Goal: Task Accomplishment & Management: Complete application form

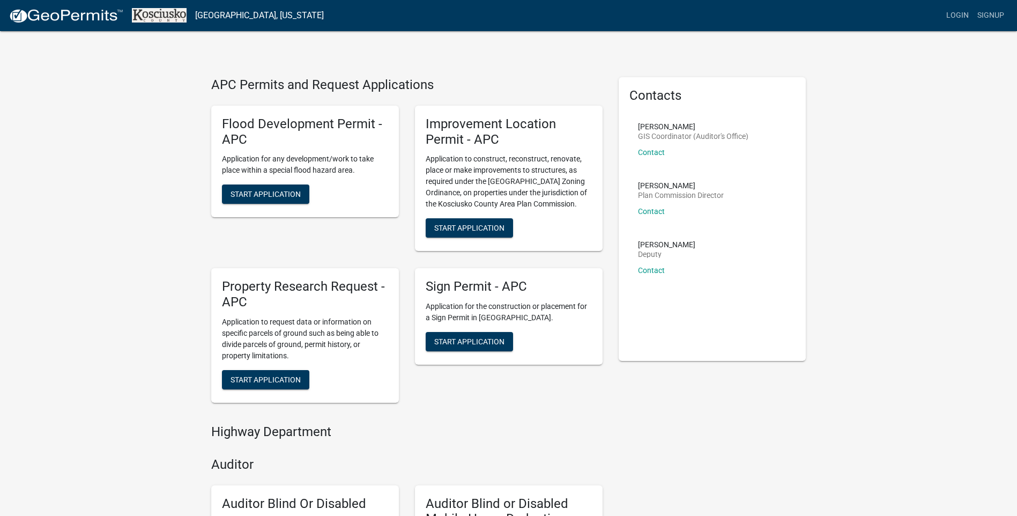
click at [274, 380] on span "Start Application" at bounding box center [266, 379] width 70 height 9
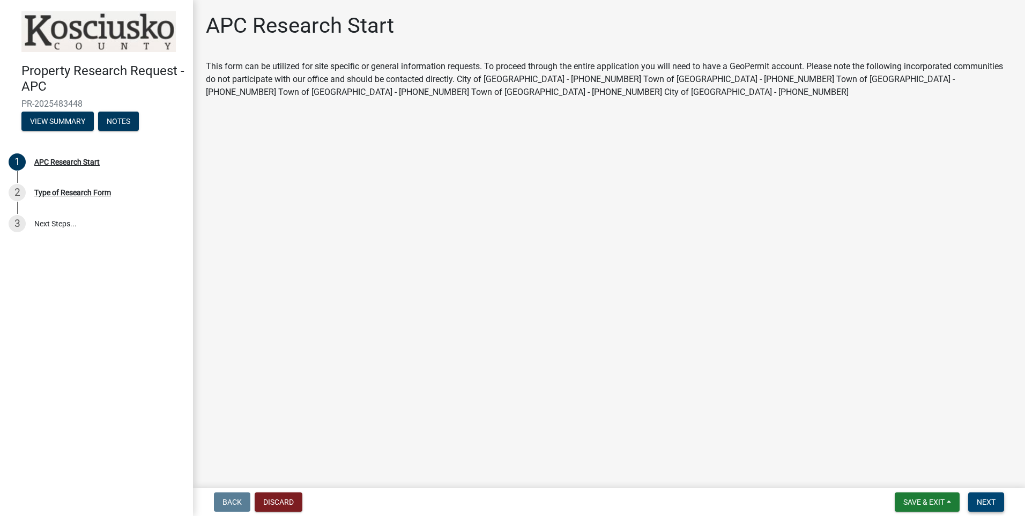
click at [996, 506] on button "Next" at bounding box center [986, 501] width 36 height 19
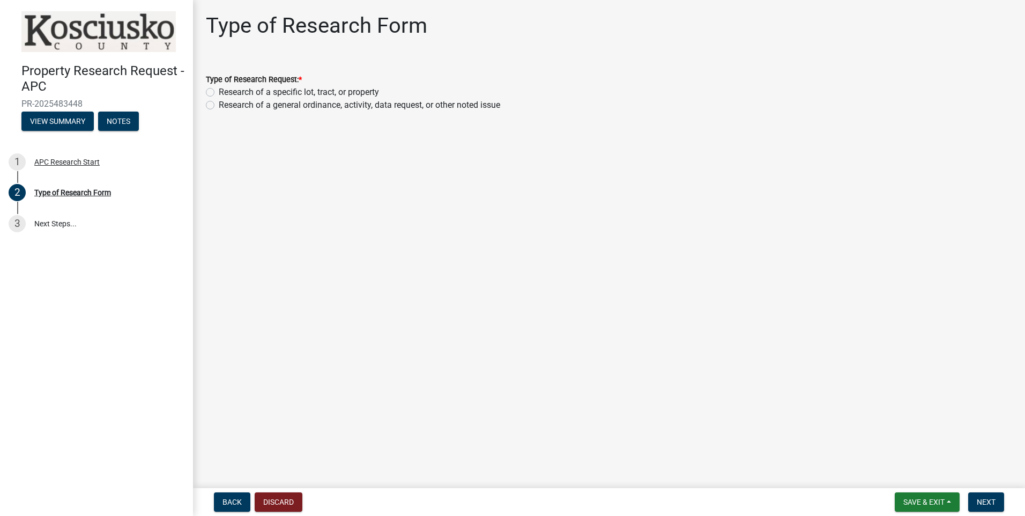
click at [219, 89] on label "Research of a specific lot, tract, or property" at bounding box center [299, 92] width 160 height 13
click at [219, 89] on input "Research of a specific lot, tract, or property" at bounding box center [222, 89] width 7 height 7
radio input "true"
click at [991, 503] on span "Next" at bounding box center [986, 502] width 19 height 9
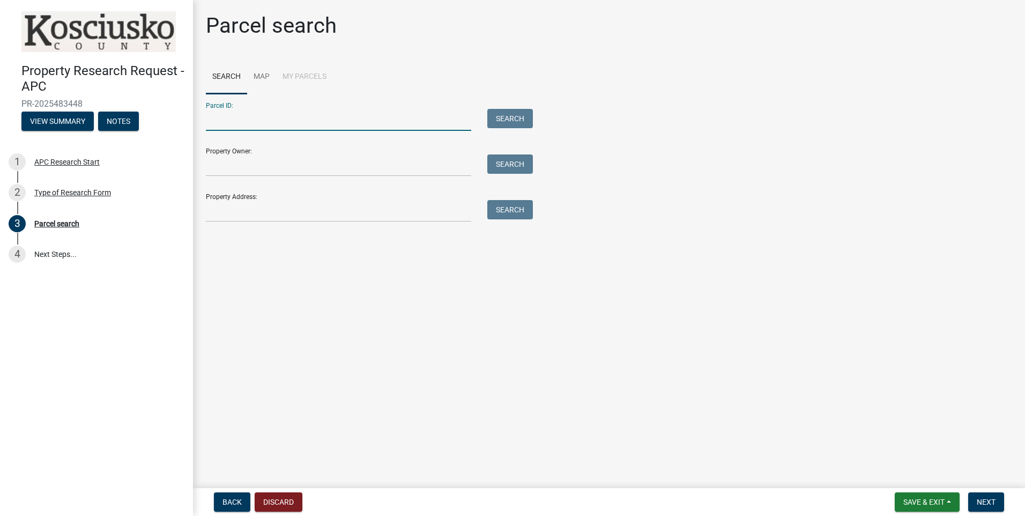
click at [256, 121] on input "Parcel ID:" at bounding box center [338, 120] width 265 height 22
click at [224, 165] on input "Property Owner:" at bounding box center [338, 165] width 265 height 22
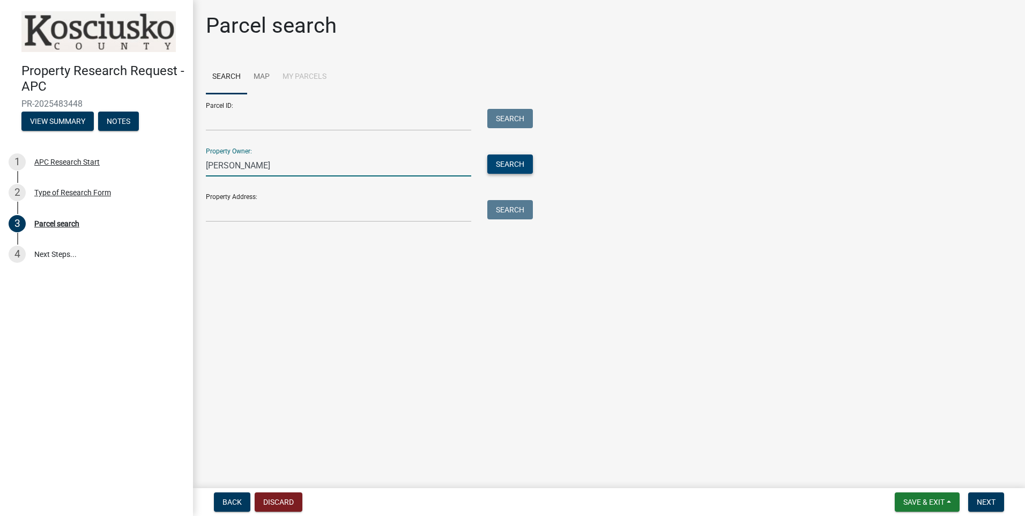
type input "Martha Yoder"
click at [520, 166] on button "Search" at bounding box center [510, 163] width 46 height 19
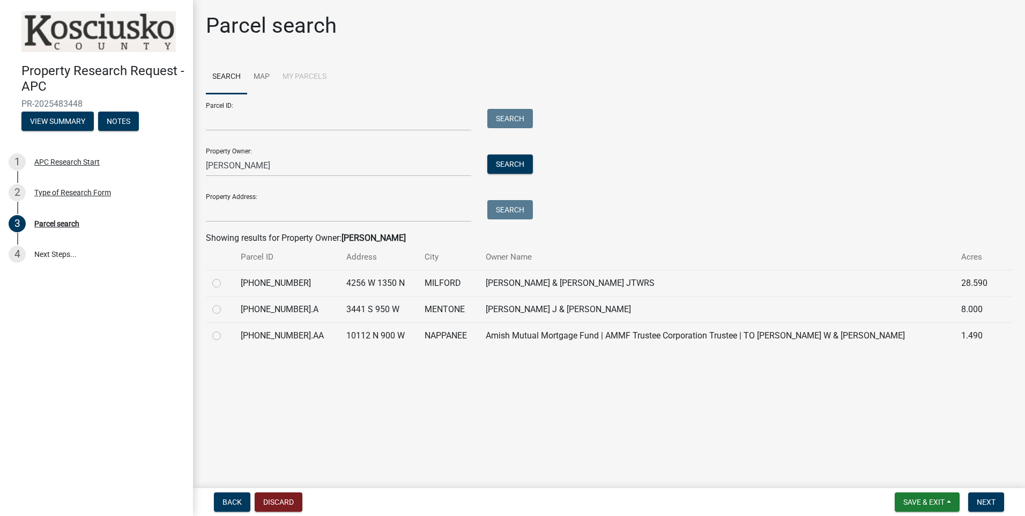
click at [225, 303] on label at bounding box center [225, 303] width 0 height 0
click at [225, 309] on input "radio" at bounding box center [228, 306] width 7 height 7
radio input "true"
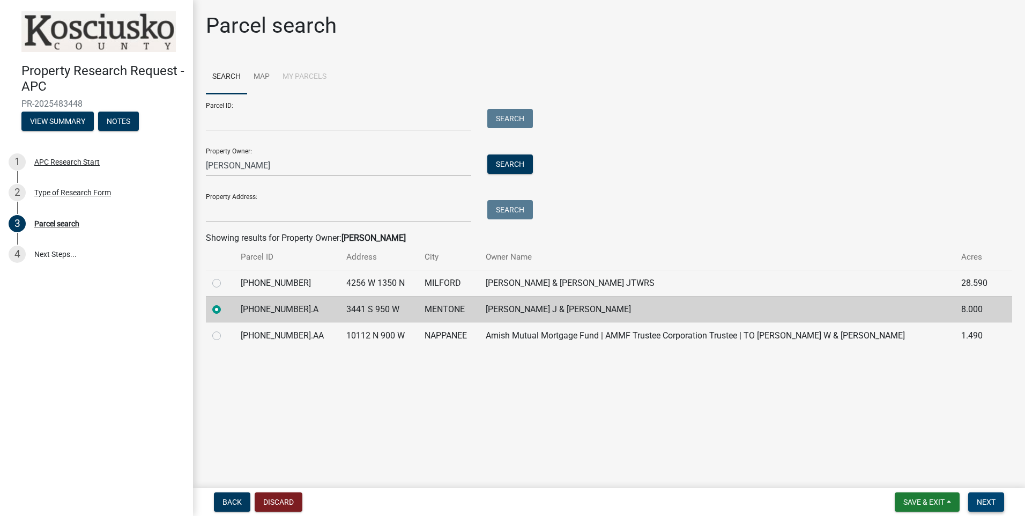
click at [981, 500] on span "Next" at bounding box center [986, 502] width 19 height 9
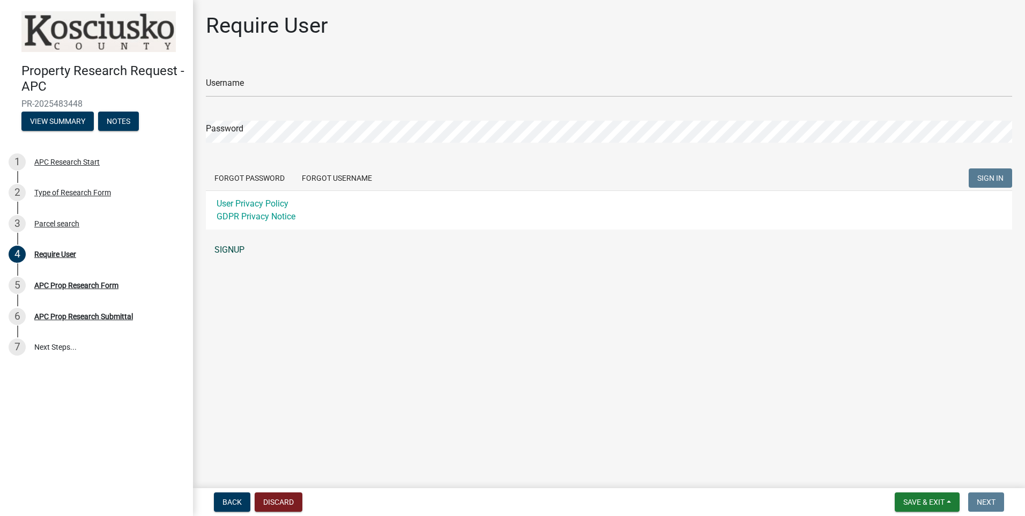
click at [239, 250] on link "SIGNUP" at bounding box center [609, 249] width 806 height 21
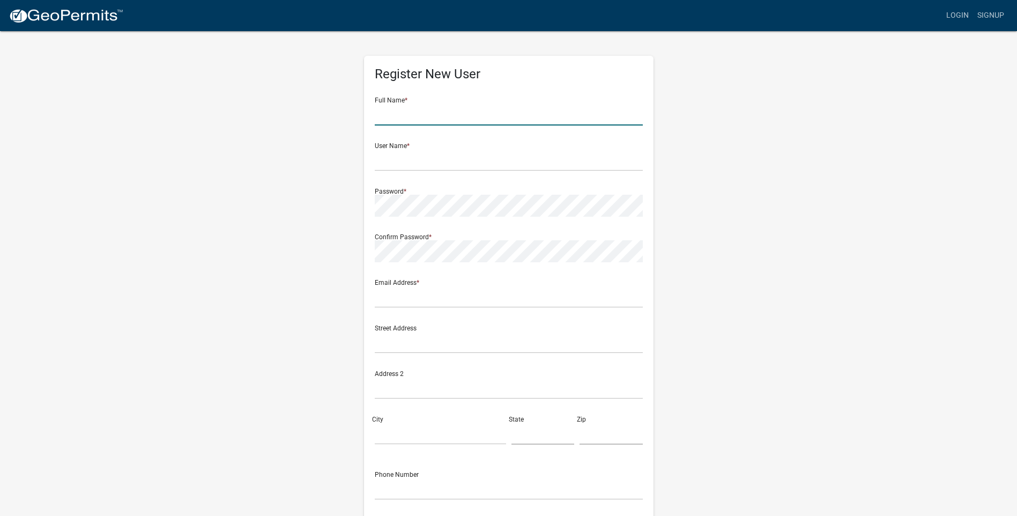
click at [407, 112] on input "text" at bounding box center [509, 114] width 268 height 22
type input "[PERSON_NAME]"
type input "[EMAIL_ADDRESS][DOMAIN_NAME]"
type input "[STREET_ADDRESS]"
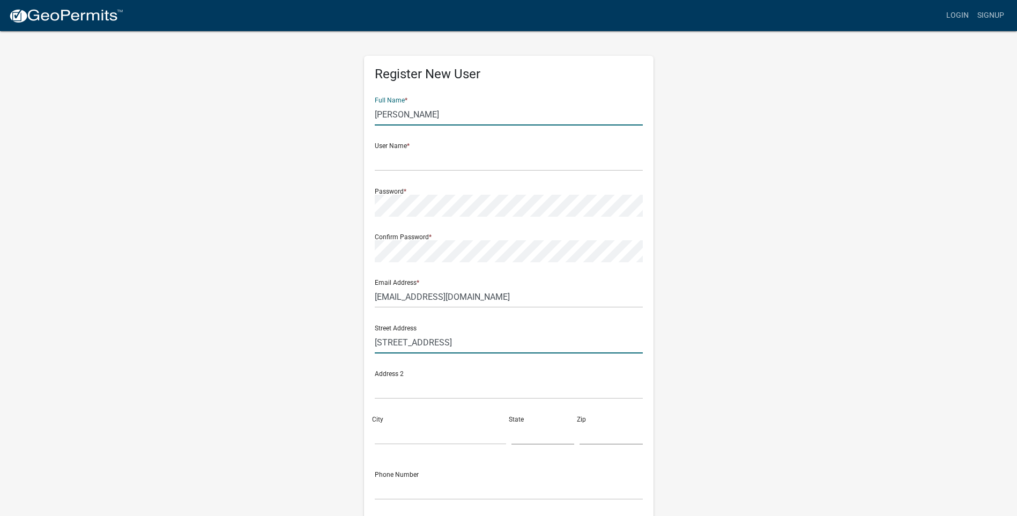
type input "Fort Wayne"
type input "IN"
type input "46809"
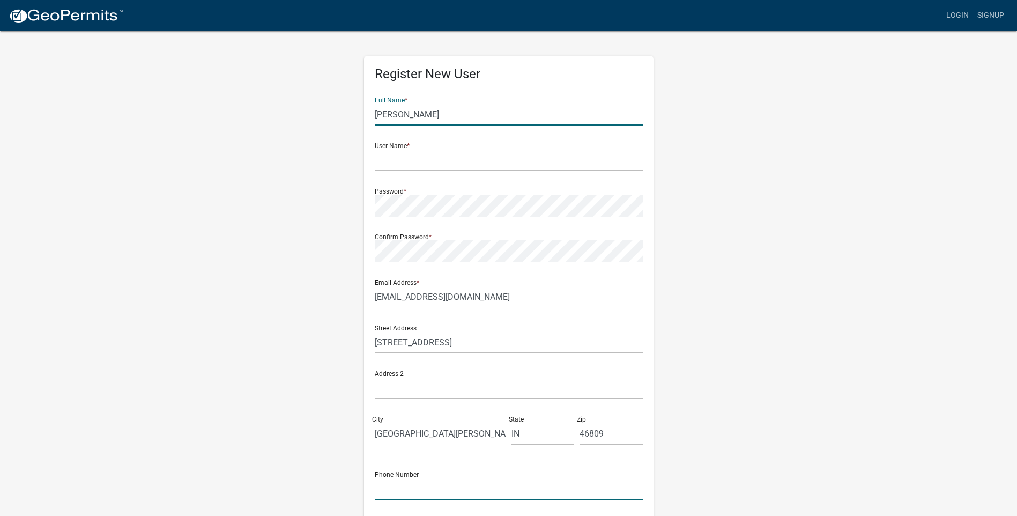
type input "2604895541"
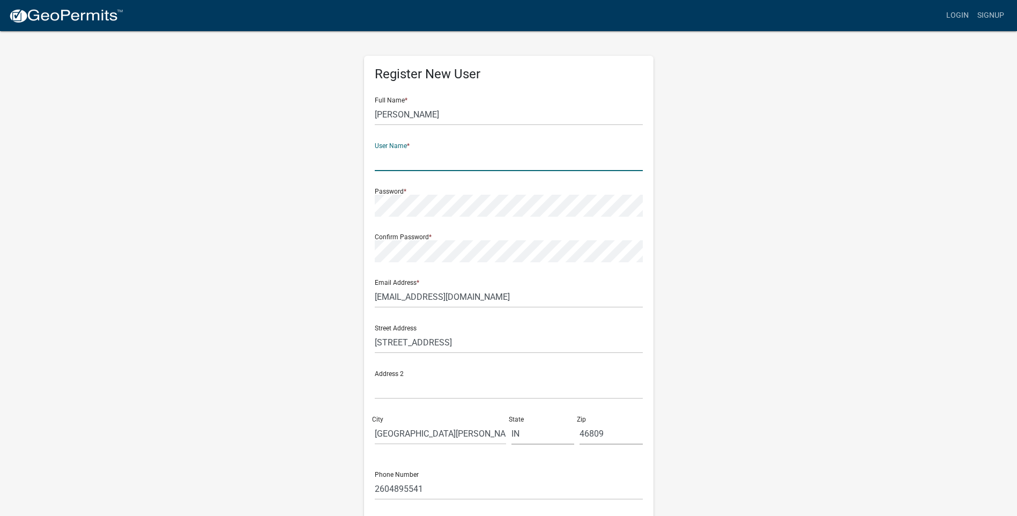
click at [413, 159] on input "text" at bounding box center [509, 160] width 268 height 22
type input "Z"
type input "Estezj01"
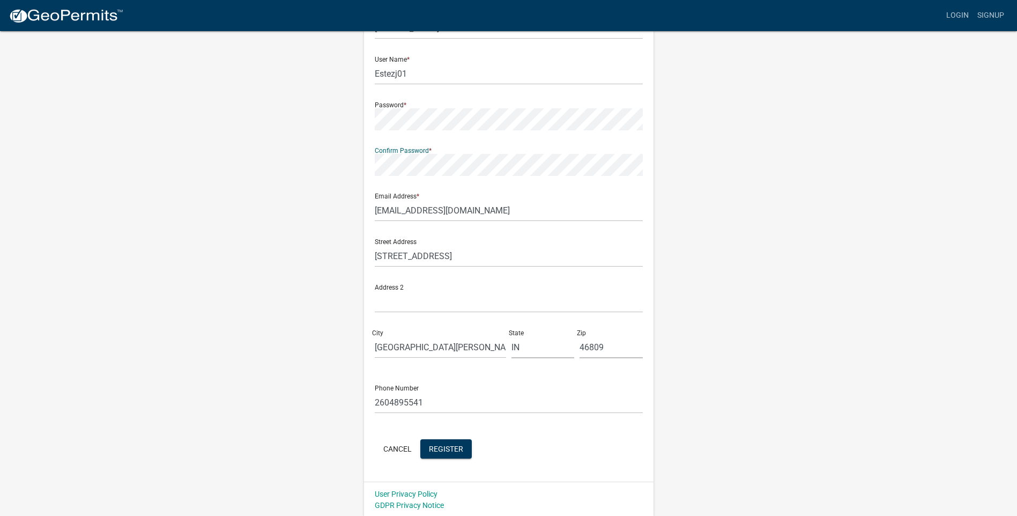
scroll to position [88, 0]
click at [445, 441] on button "Register" at bounding box center [445, 446] width 51 height 19
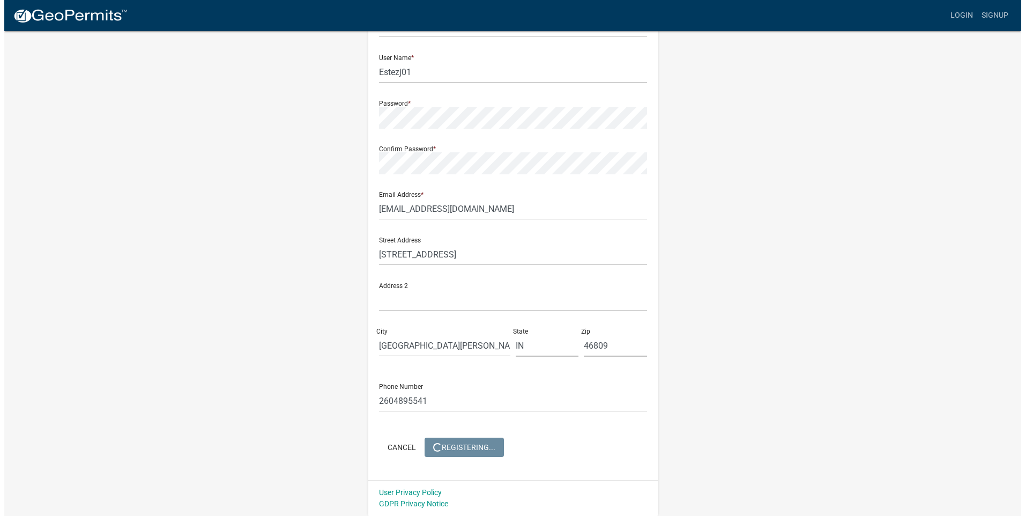
scroll to position [0, 0]
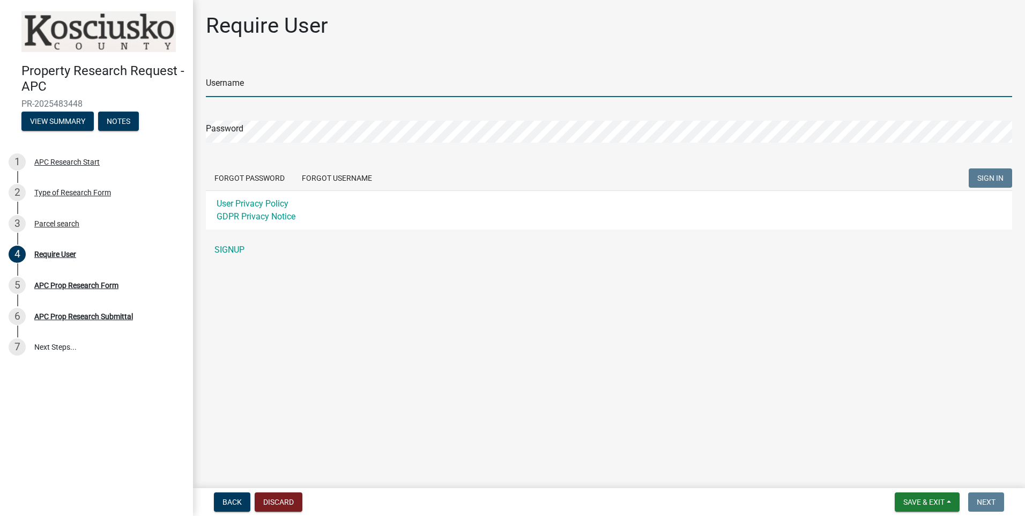
type input "Estezj01"
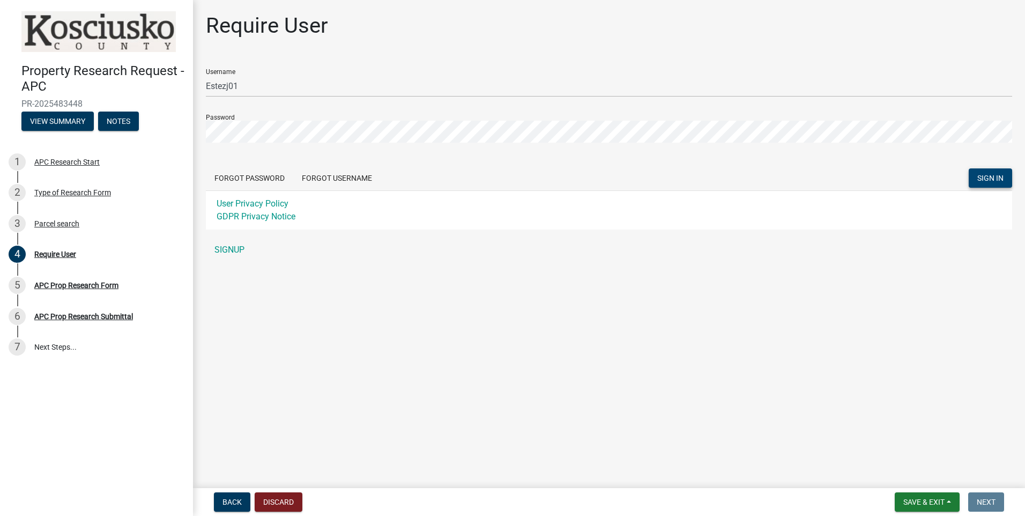
click at [992, 176] on span "SIGN IN" at bounding box center [990, 178] width 26 height 9
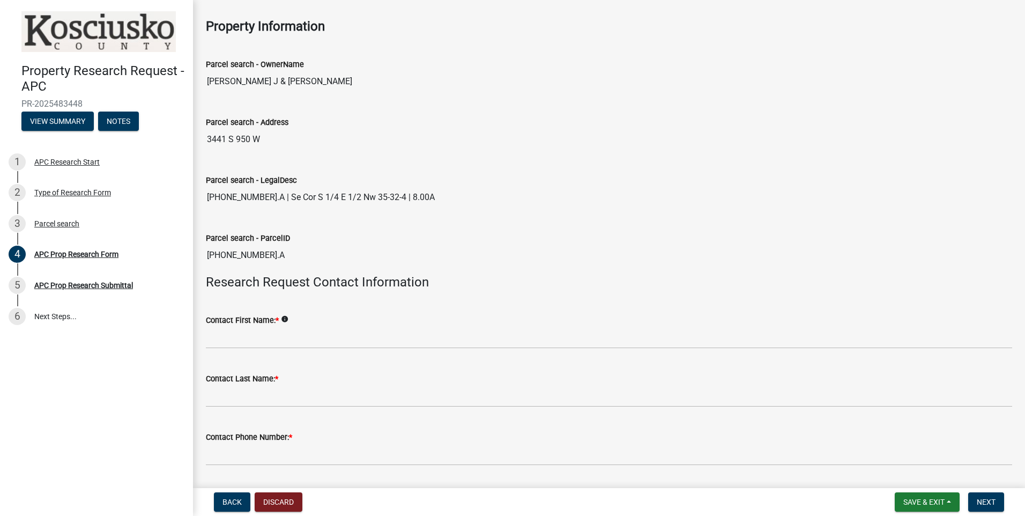
scroll to position [54, 0]
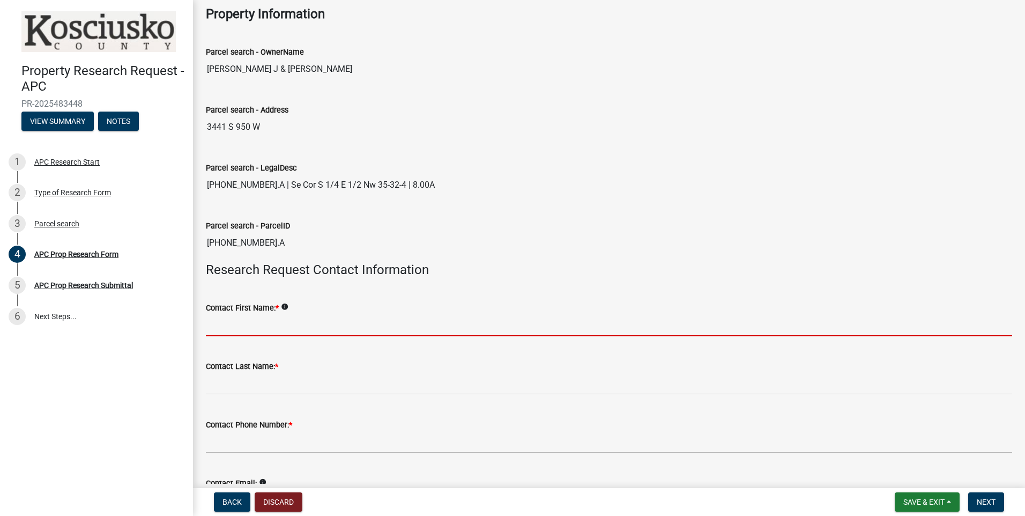
drag, startPoint x: 257, startPoint y: 323, endPoint x: 268, endPoint y: 323, distance: 10.2
click at [257, 323] on input "Contact First Name: *" at bounding box center [609, 325] width 806 height 22
type input "[PERSON_NAME]"
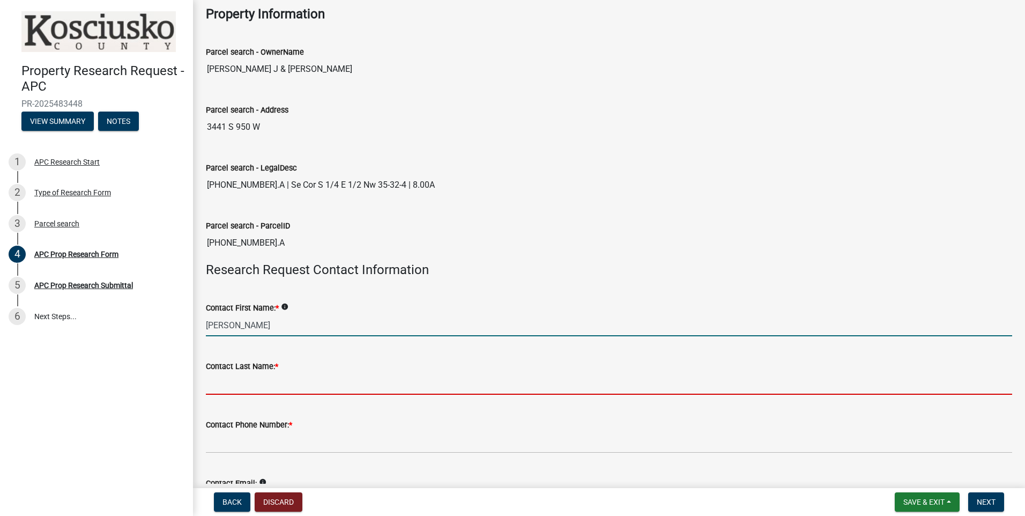
type input "[PERSON_NAME]"
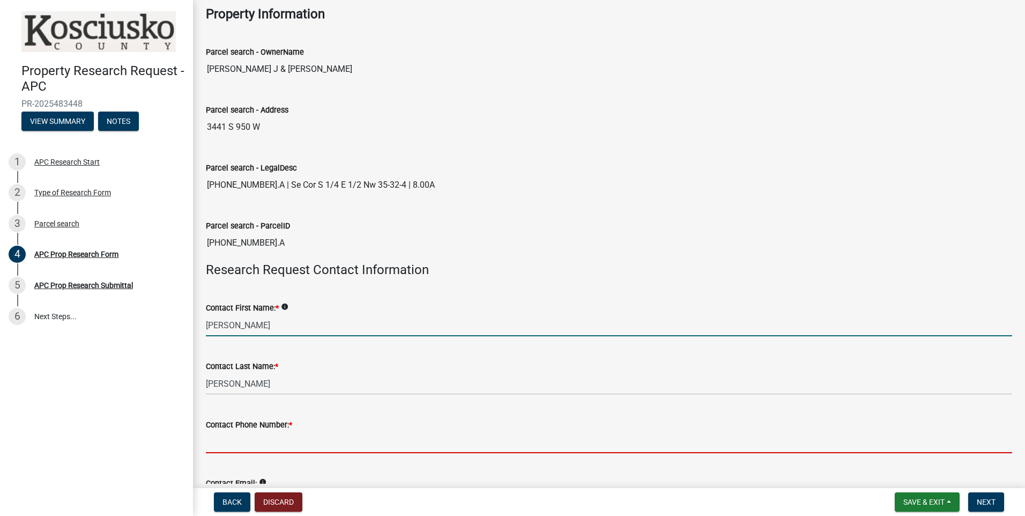
type input "2606689373"
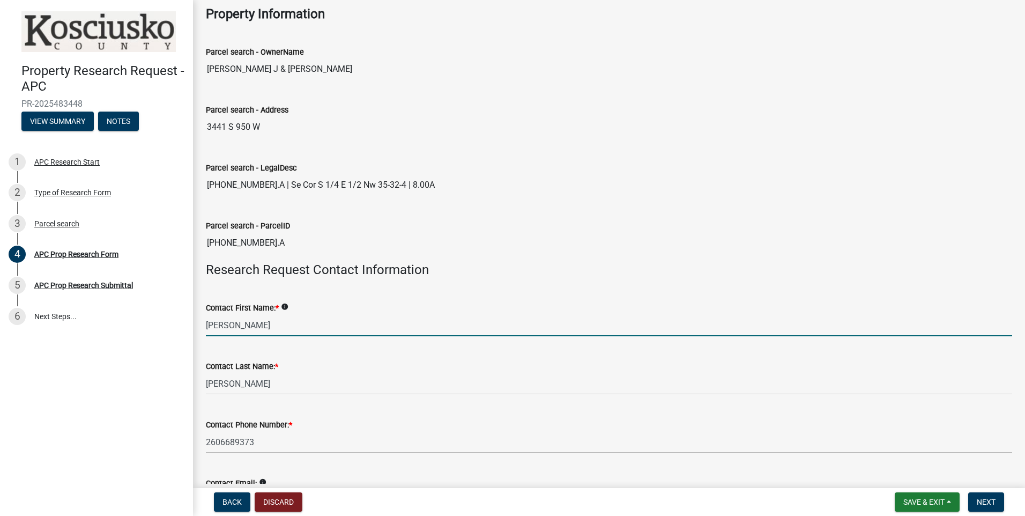
type input "[EMAIL_ADDRESS][DOMAIN_NAME]"
type input "6565 E 200 S"
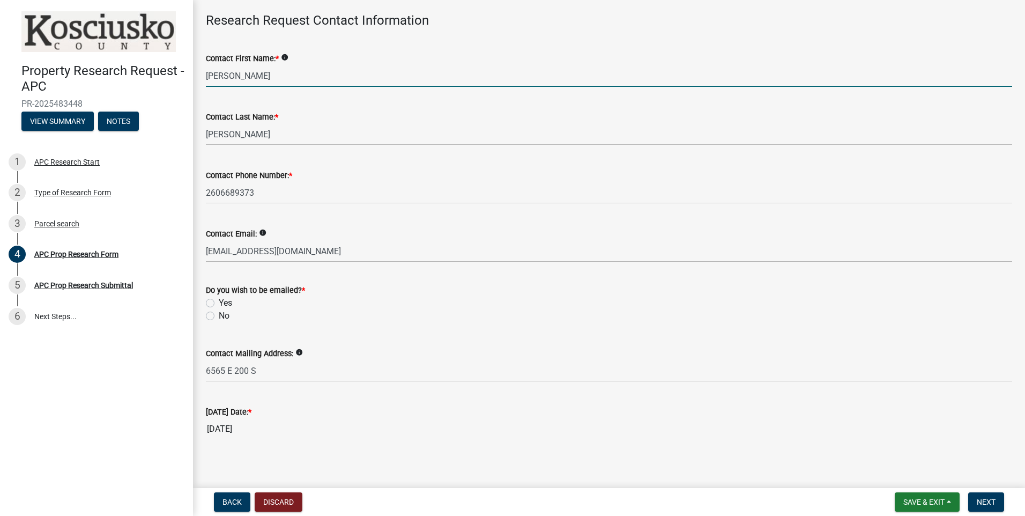
scroll to position [309, 0]
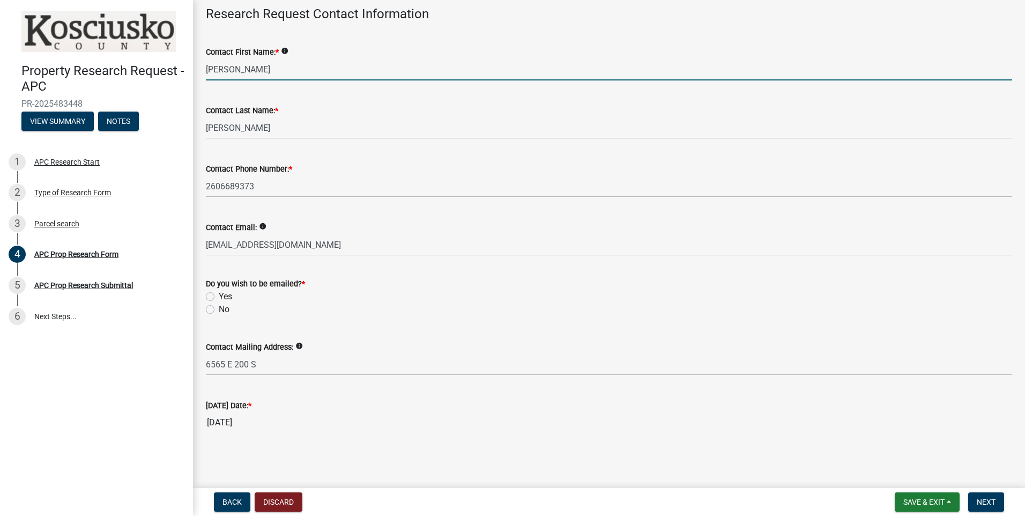
click at [219, 296] on label "Yes" at bounding box center [225, 296] width 13 height 13
click at [219, 296] on input "Yes" at bounding box center [222, 293] width 7 height 7
radio input "true"
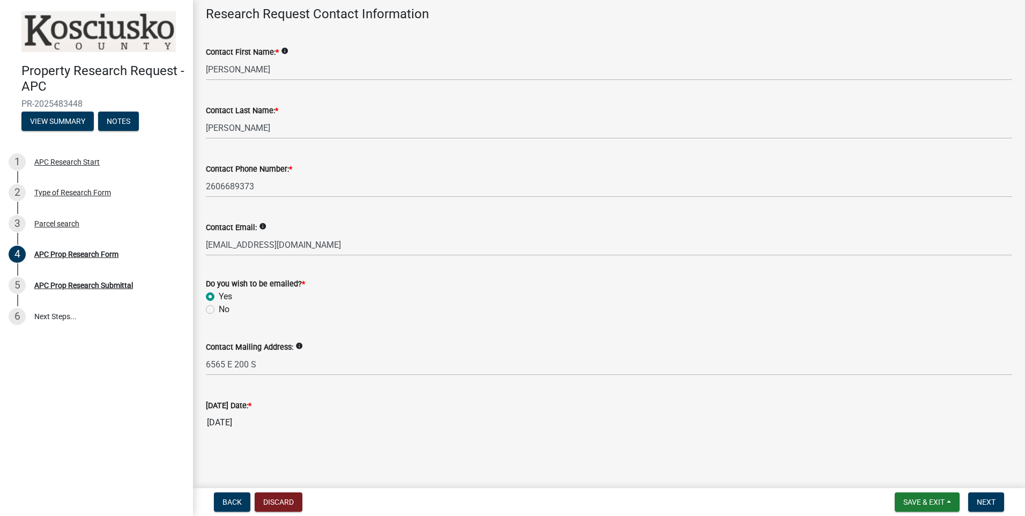
scroll to position [256, 0]
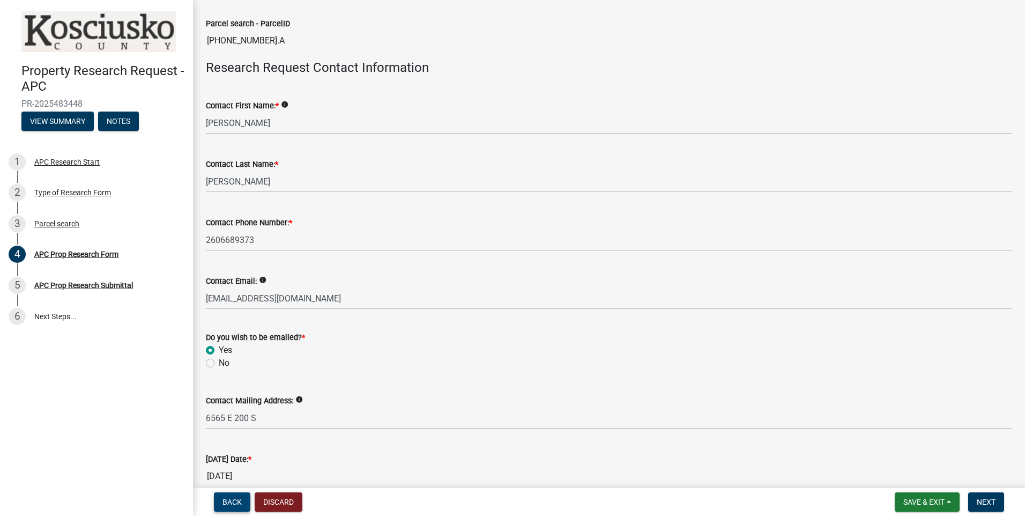
click at [234, 505] on span "Back" at bounding box center [231, 502] width 19 height 9
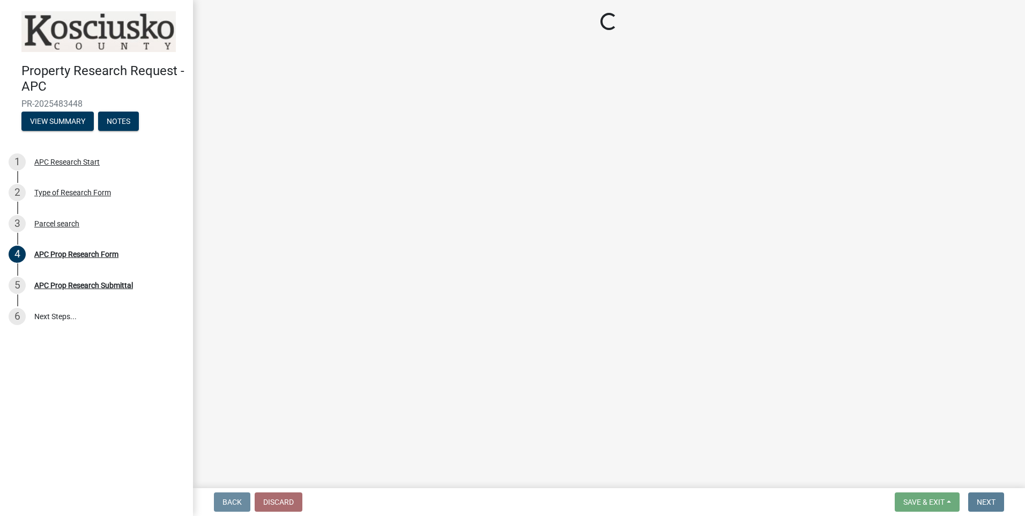
scroll to position [0, 0]
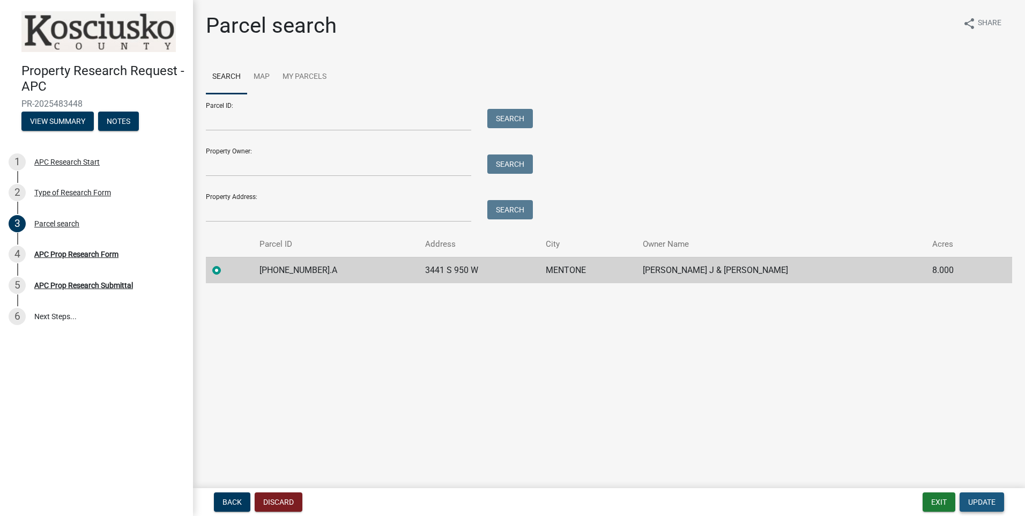
click at [969, 498] on span "Update" at bounding box center [981, 502] width 27 height 9
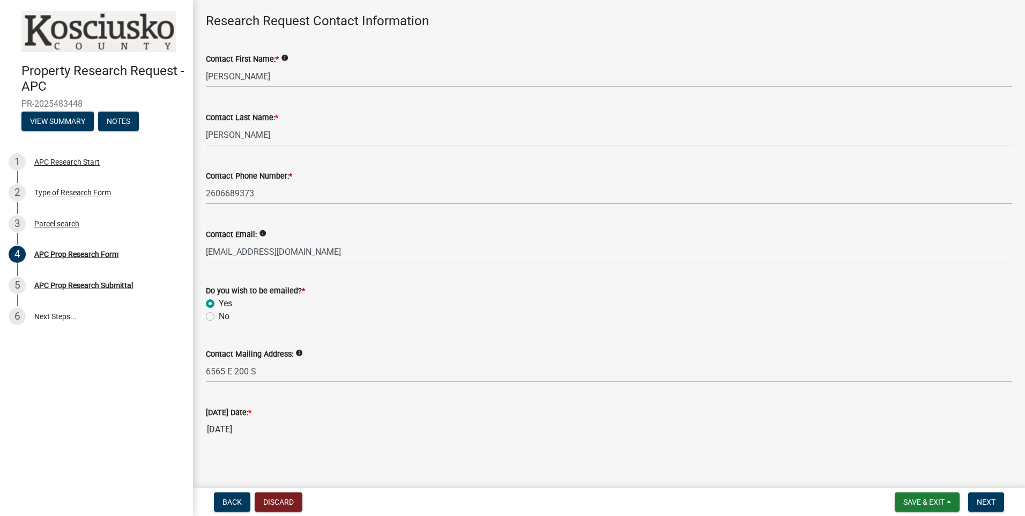
scroll to position [309, 0]
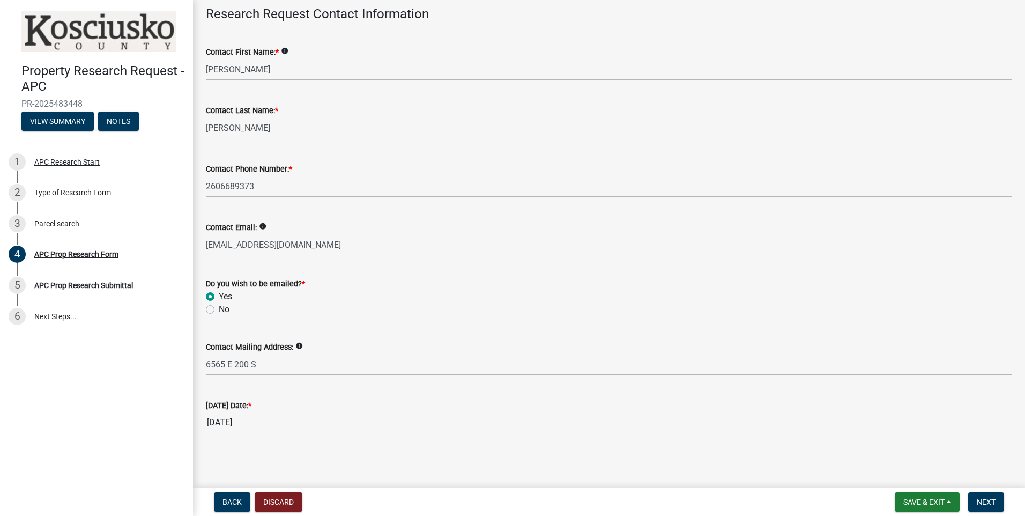
click at [296, 346] on icon "info" at bounding box center [299, 346] width 8 height 8
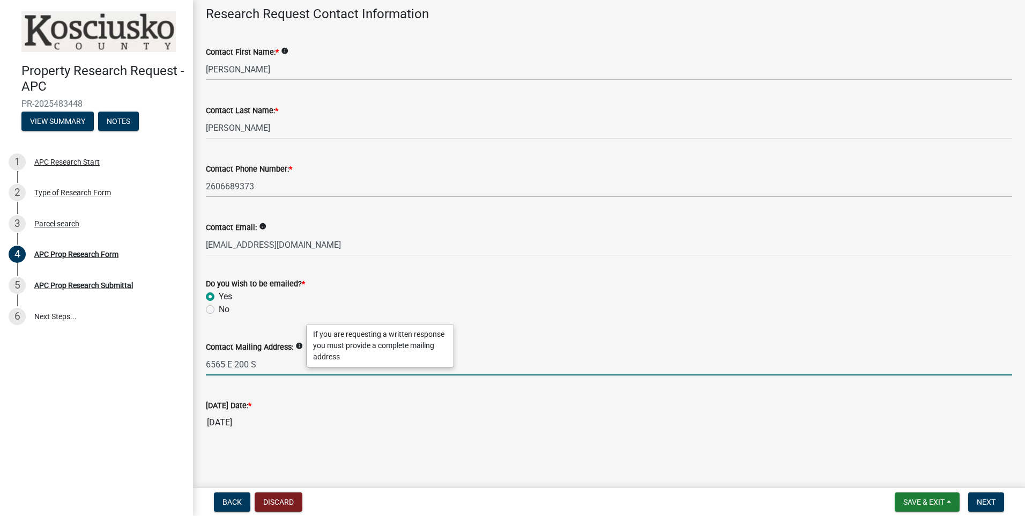
click at [304, 374] on input "6565 E 200 S" at bounding box center [609, 364] width 806 height 22
click at [354, 348] on div "Contact Mailing Address: info" at bounding box center [609, 346] width 806 height 13
drag, startPoint x: 306, startPoint y: 360, endPoint x: 308, endPoint y: 365, distance: 5.5
click at [306, 360] on input "6565 E 200 S" at bounding box center [609, 364] width 806 height 22
type input "6"
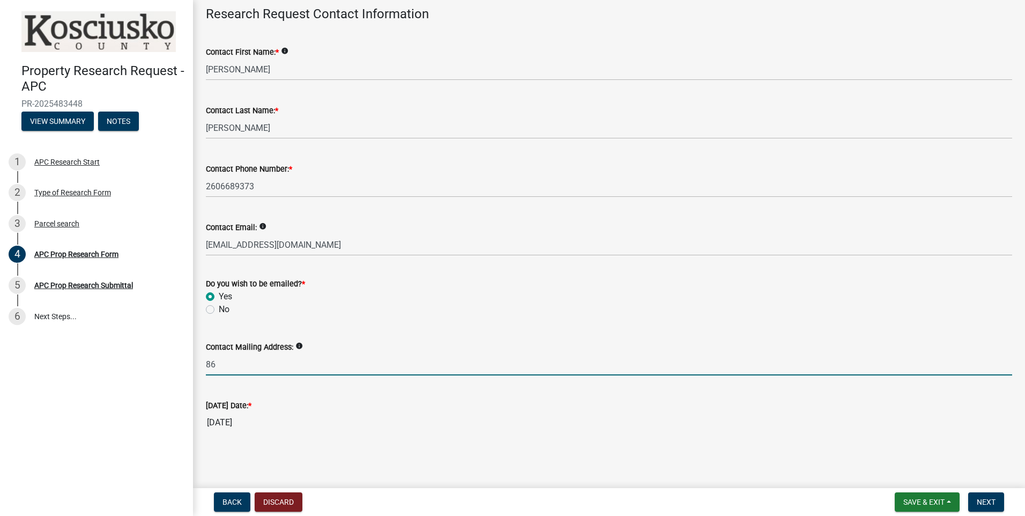
type input "[STREET_ADDRESS]"
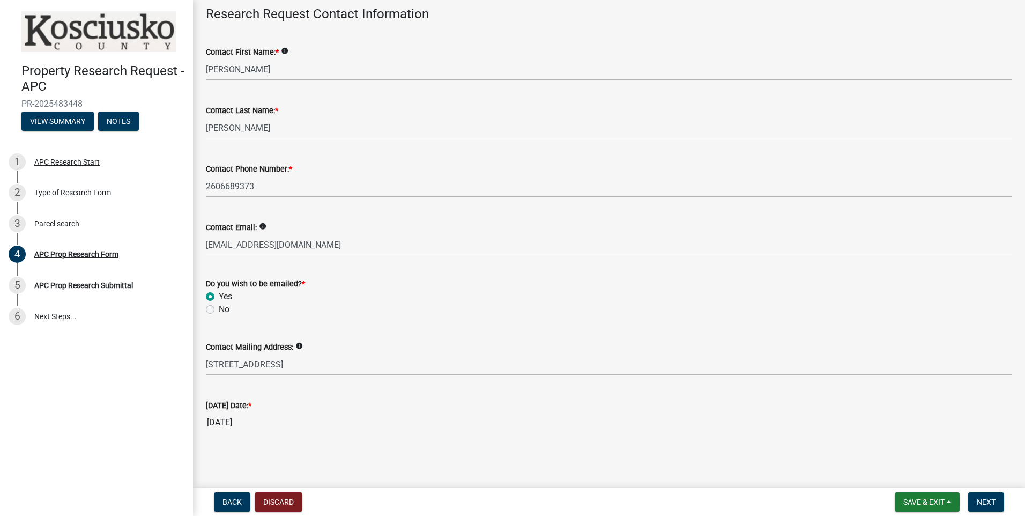
click at [345, 387] on div "[DATE] Date: * [DATE]" at bounding box center [609, 408] width 806 height 49
click at [980, 501] on span "Next" at bounding box center [986, 502] width 19 height 9
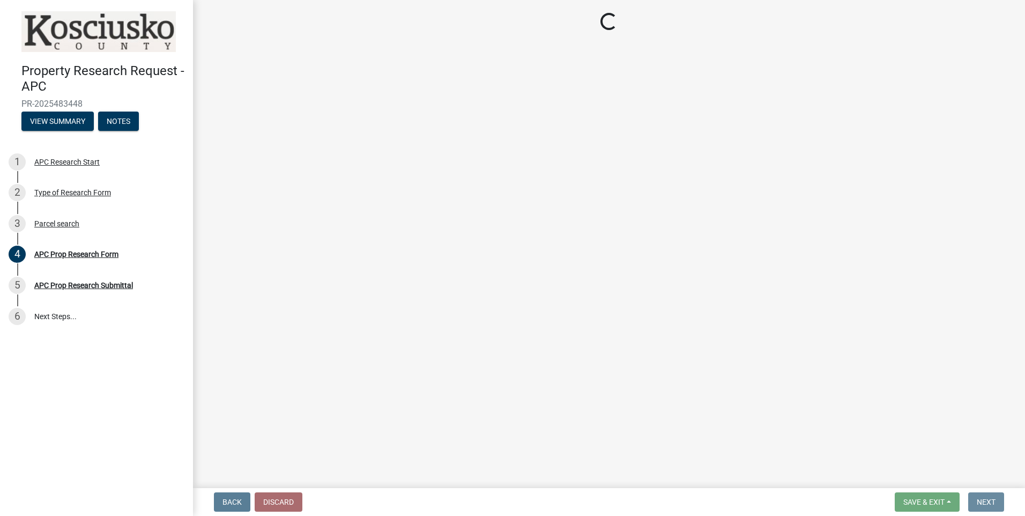
scroll to position [0, 0]
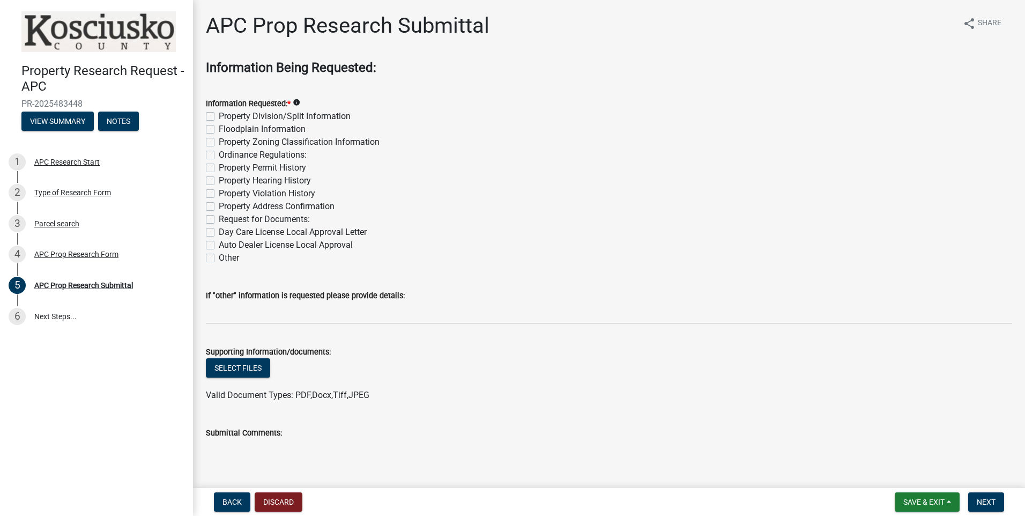
click at [219, 115] on label "Property Division/Split Information" at bounding box center [285, 116] width 132 height 13
click at [219, 115] on input "Property Division/Split Information" at bounding box center [222, 113] width 7 height 7
checkbox input "true"
checkbox input "false"
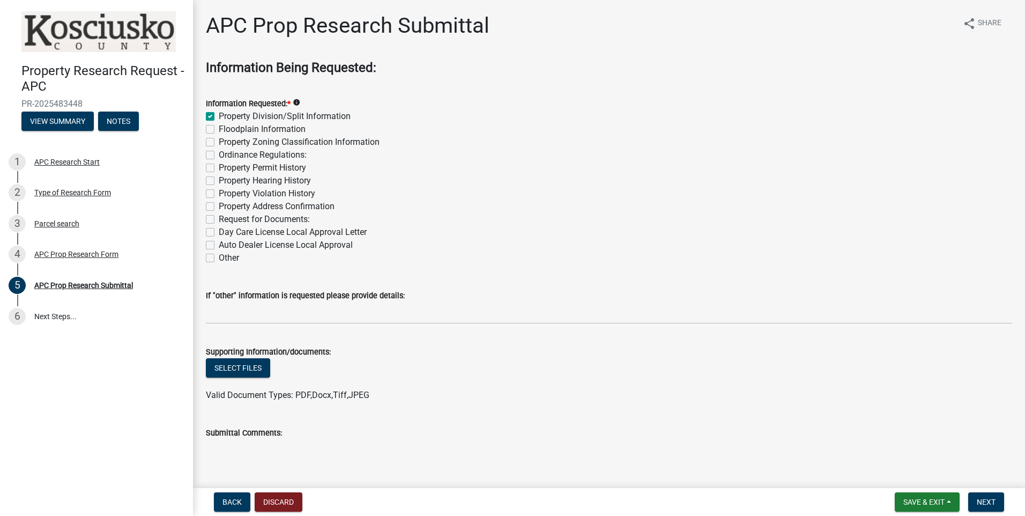
checkbox input "false"
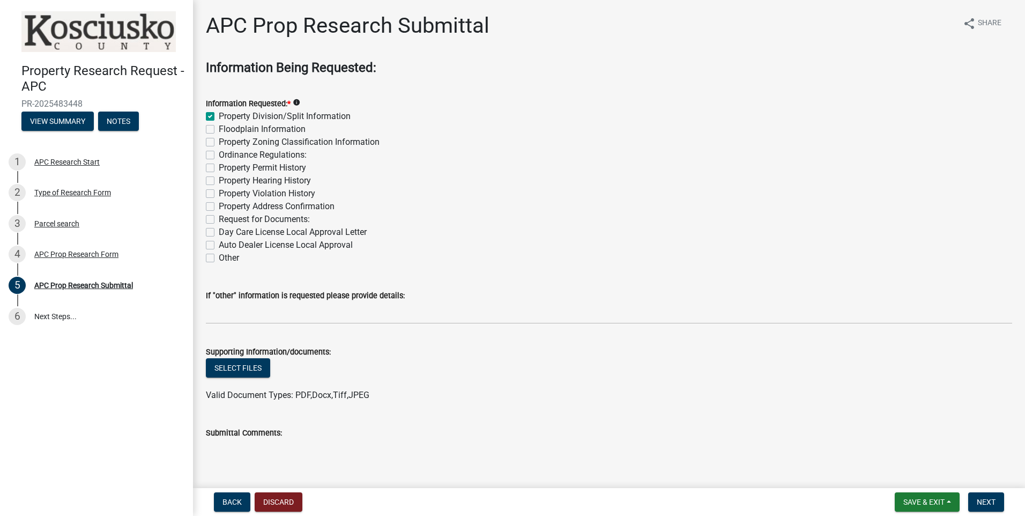
checkbox input "false"
click at [275, 447] on textarea "Submittal Comments:" at bounding box center [609, 464] width 806 height 50
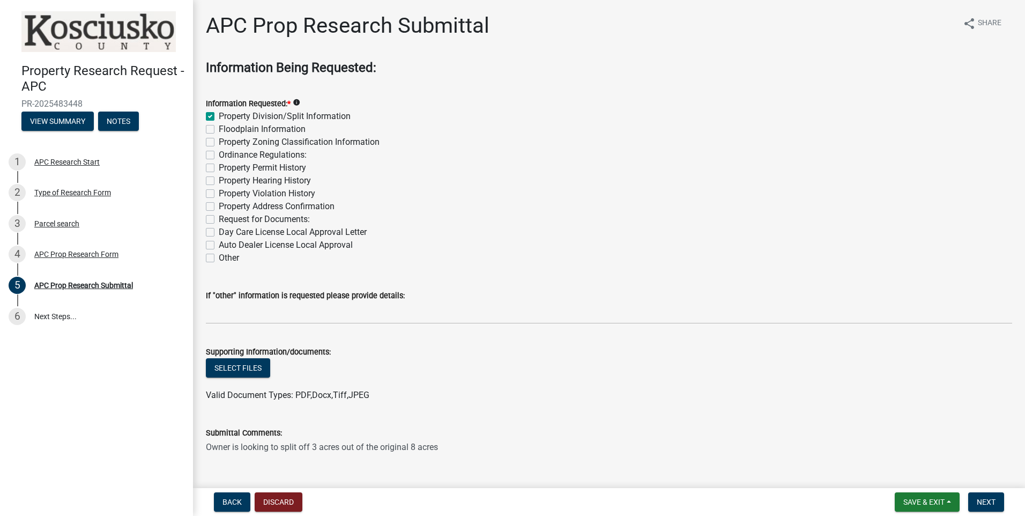
drag, startPoint x: 313, startPoint y: 444, endPoint x: 301, endPoint y: 446, distance: 11.9
click at [313, 444] on textarea "Owner is looking to split off 3 acres out of the original 8 acres" at bounding box center [609, 464] width 806 height 50
click at [367, 448] on textarea "Owner is looking to split off 3 acres out of the original 8 acres" at bounding box center [609, 464] width 806 height 50
click at [383, 448] on textarea "Owner is looking to split off 3 acres out of the original 8 acres" at bounding box center [609, 464] width 806 height 50
drag, startPoint x: 577, startPoint y: 448, endPoint x: 629, endPoint y: 448, distance: 52.0
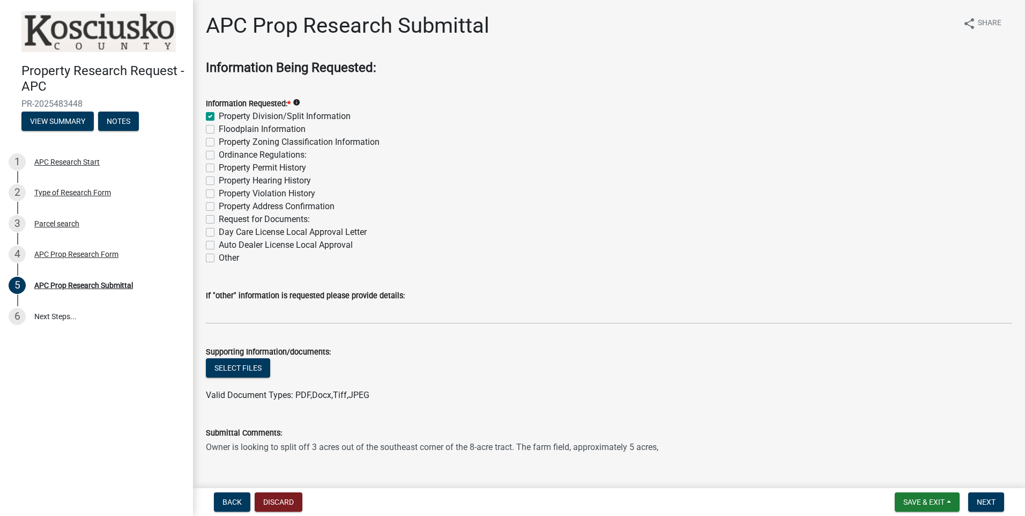
click at [629, 448] on textarea "Owner is looking to split off 3 acres out of the southeast corner of the 8-acre…" at bounding box center [609, 464] width 806 height 50
click at [651, 452] on textarea "Owner is looking to split off 3 acres out of the southeast corner of the 8-acre…" at bounding box center [609, 464] width 806 height 50
click at [808, 450] on textarea "Owner is looking to split off 3 acres out of the southeast corner of the 8-acre…" at bounding box center [609, 464] width 806 height 50
click at [615, 447] on textarea "Owner is looking to split off 3 acres out of the southeast corner of the 8-acre…" at bounding box center [609, 464] width 806 height 50
click at [910, 446] on textarea "Owner is looking to split off 3 acres out of the southeast corner of the 8-acre…" at bounding box center [609, 464] width 806 height 50
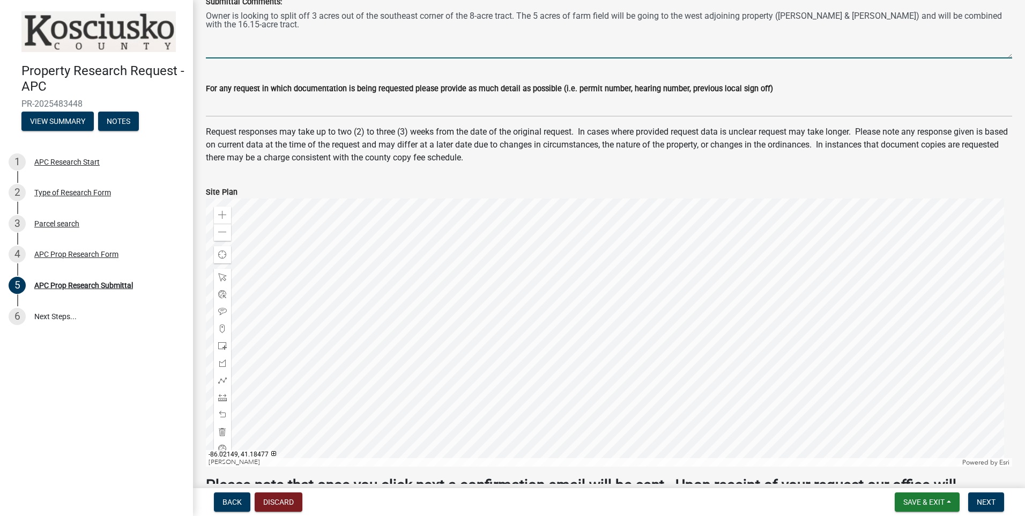
scroll to position [510, 0]
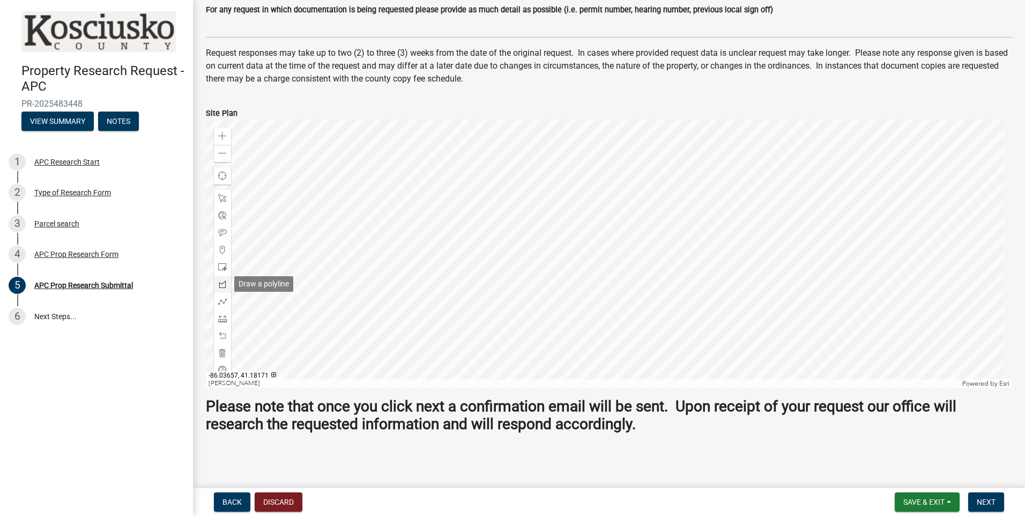
type textarea "Owner is looking to split off 3 acres out of the southeast corner of the 8-acre…"
click at [222, 284] on span at bounding box center [222, 284] width 9 height 9
click at [641, 266] on div at bounding box center [609, 254] width 806 height 268
click at [600, 266] on div at bounding box center [609, 254] width 806 height 268
click at [601, 321] on div at bounding box center [609, 254] width 806 height 268
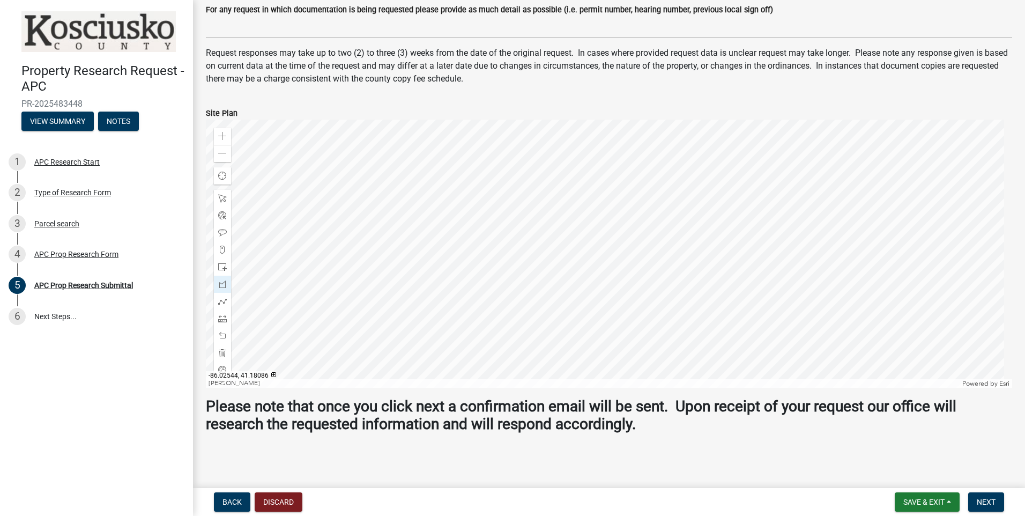
click at [642, 321] on div at bounding box center [609, 254] width 806 height 268
click at [641, 267] on div at bounding box center [609, 254] width 806 height 268
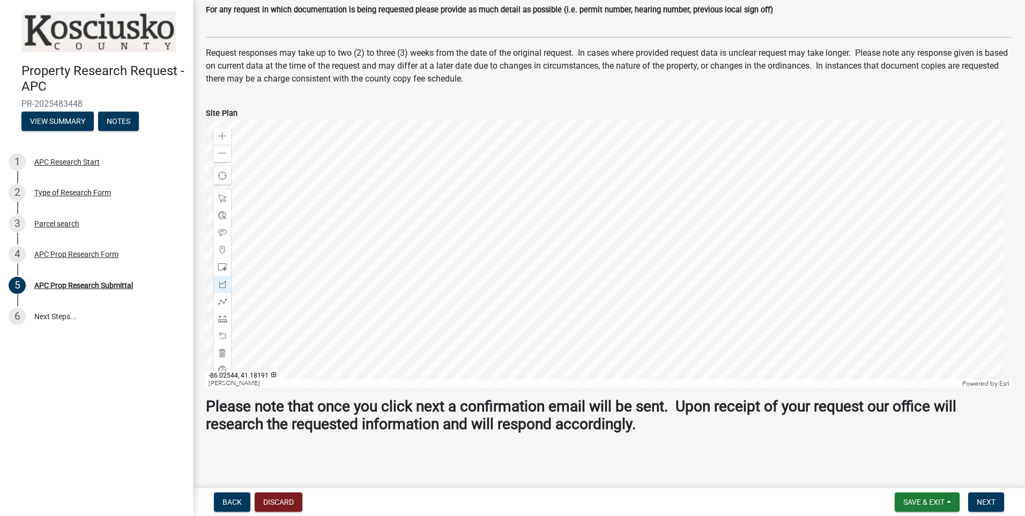
click at [642, 267] on div at bounding box center [609, 254] width 806 height 268
click at [833, 432] on h3 "Please note that once you click next a confirmation email will be sent. Upon re…" at bounding box center [609, 415] width 806 height 36
click at [978, 503] on span "Next" at bounding box center [986, 502] width 19 height 9
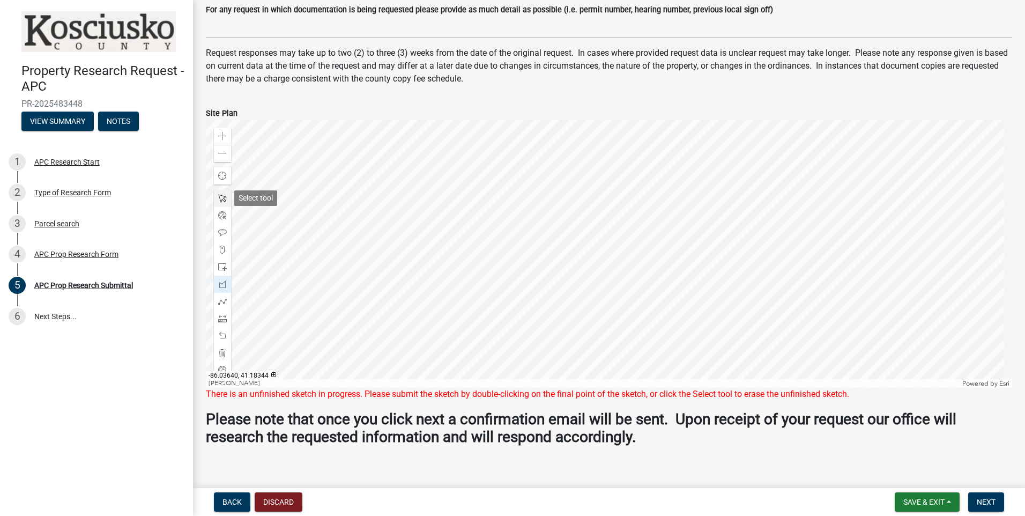
click at [220, 197] on span at bounding box center [222, 198] width 9 height 9
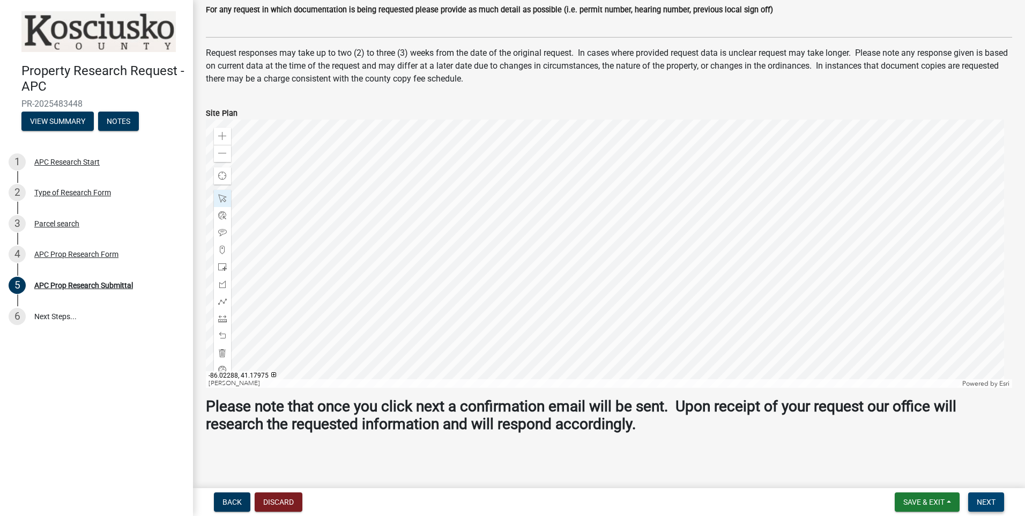
click at [984, 501] on span "Next" at bounding box center [986, 502] width 19 height 9
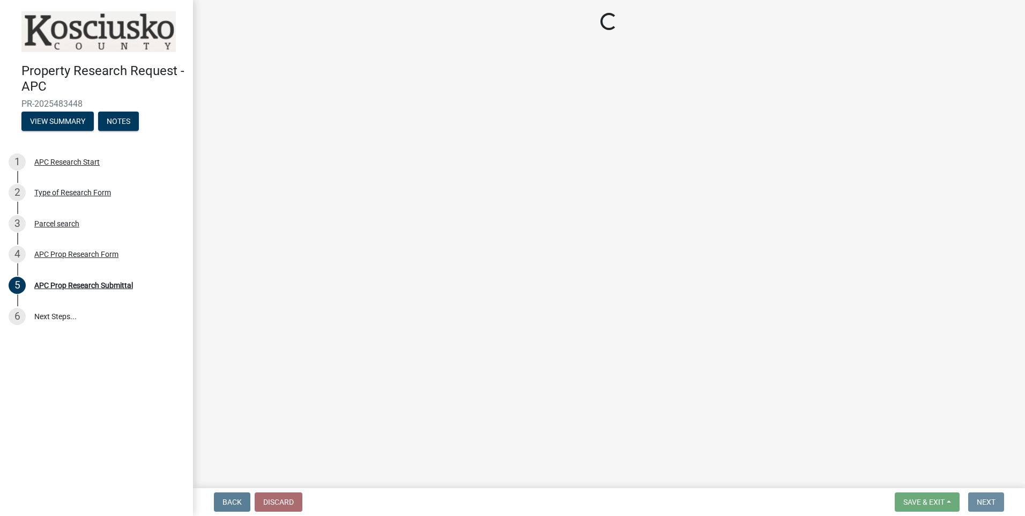
scroll to position [0, 0]
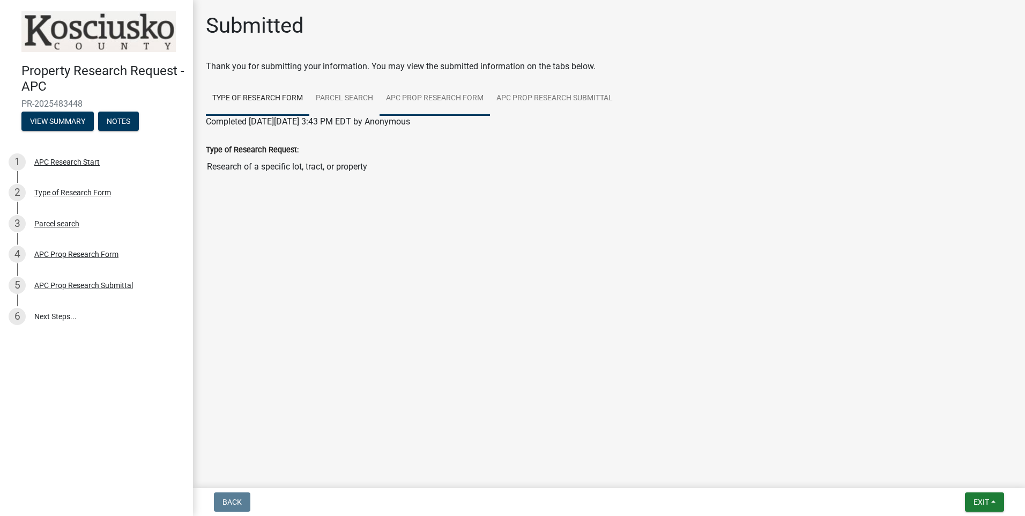
click at [465, 99] on link "APC Prop Research Form" at bounding box center [435, 98] width 110 height 34
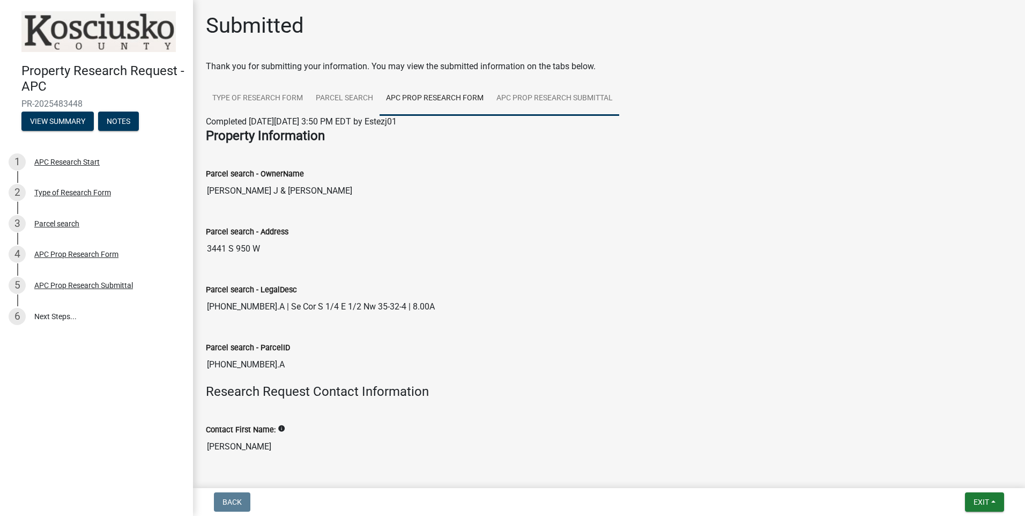
click at [540, 98] on link "APC Prop Research Submittal" at bounding box center [554, 98] width 129 height 34
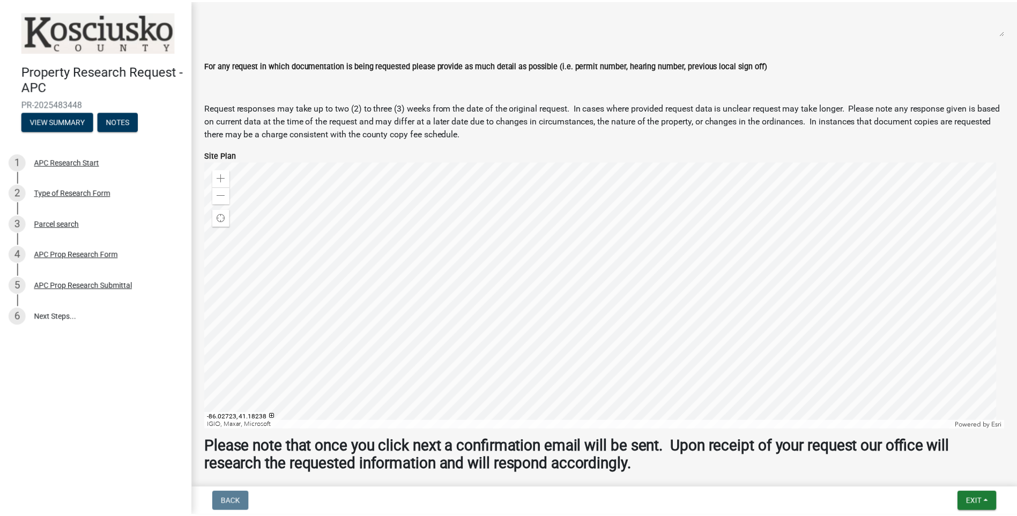
scroll to position [418, 0]
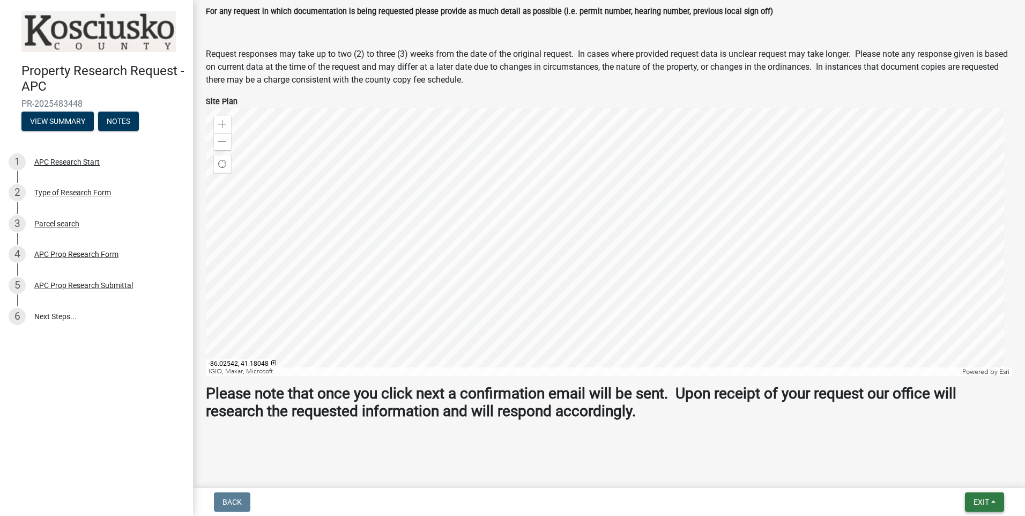
click at [978, 498] on span "Exit" at bounding box center [982, 502] width 16 height 9
click at [949, 472] on button "Save & Exit" at bounding box center [961, 474] width 86 height 26
